Goal: Information Seeking & Learning: Learn about a topic

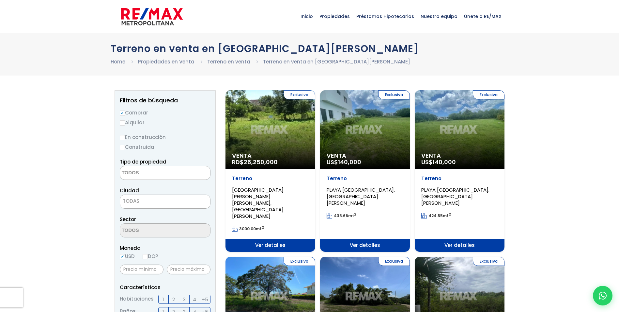
select select
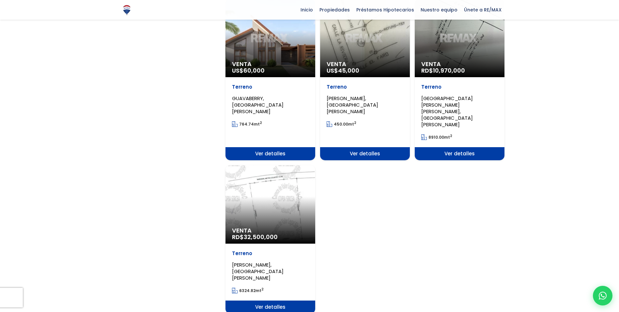
scroll to position [718, 0]
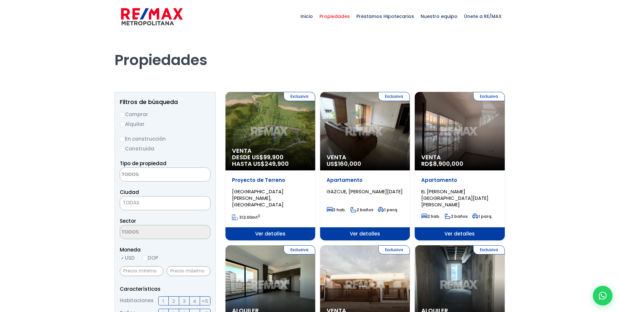
select select
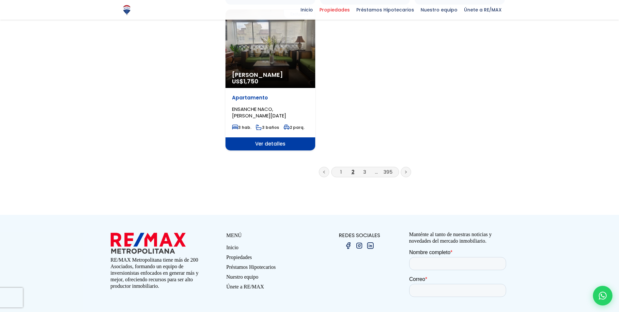
scroll to position [849, 0]
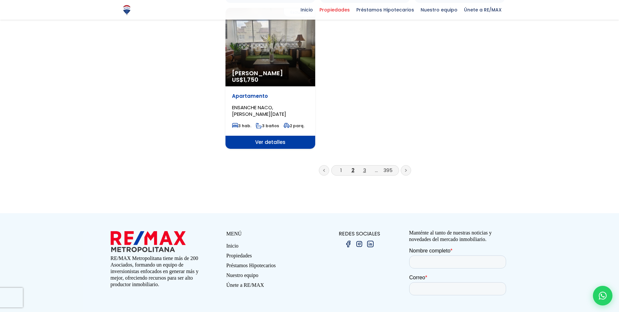
click at [364, 167] on link "3" at bounding box center [364, 170] width 3 height 7
